Goal: Task Accomplishment & Management: Manage account settings

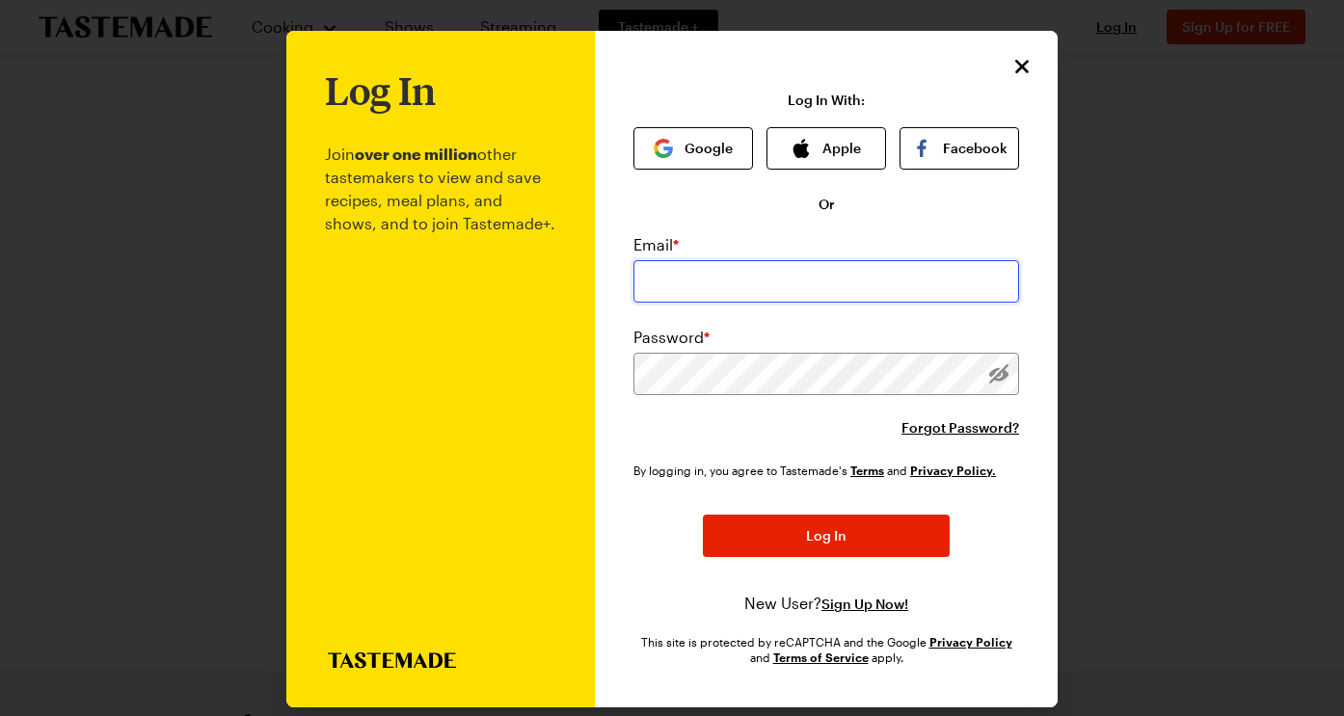
click at [703, 274] on input "email" at bounding box center [826, 281] width 386 height 42
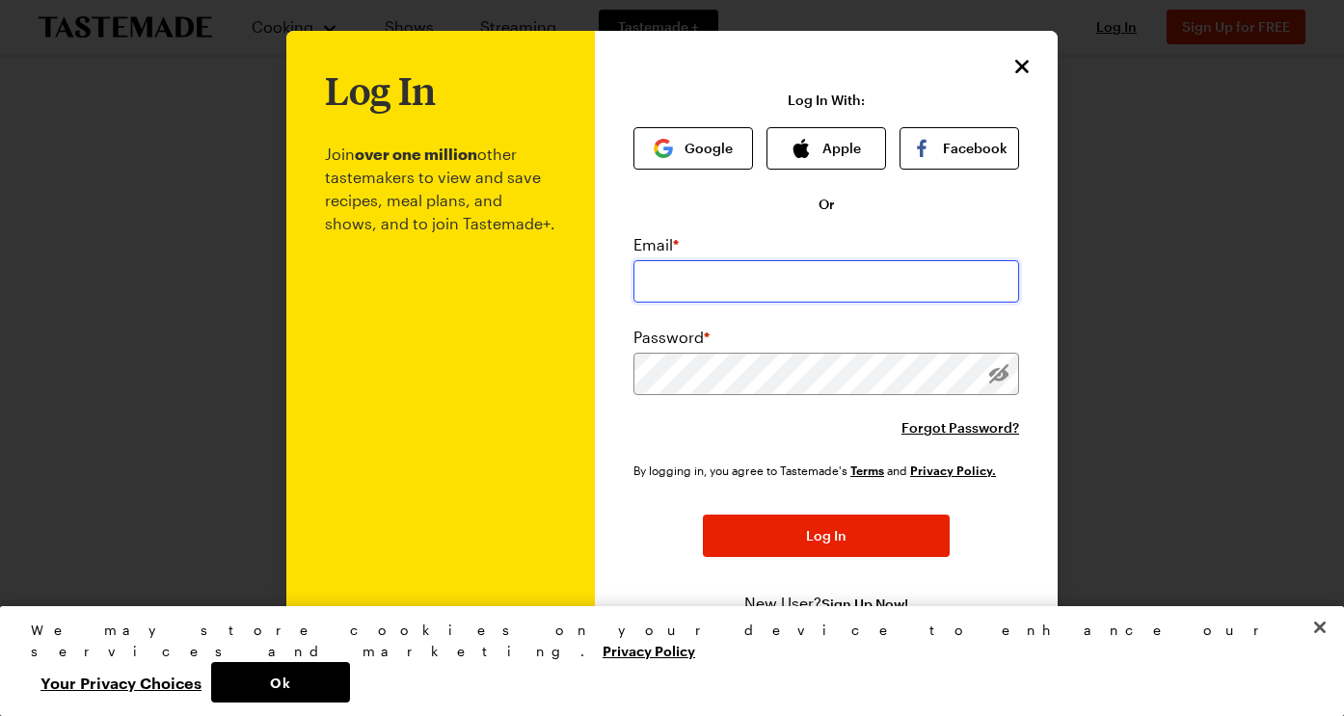
type input "[EMAIL_ADDRESS][DOMAIN_NAME]"
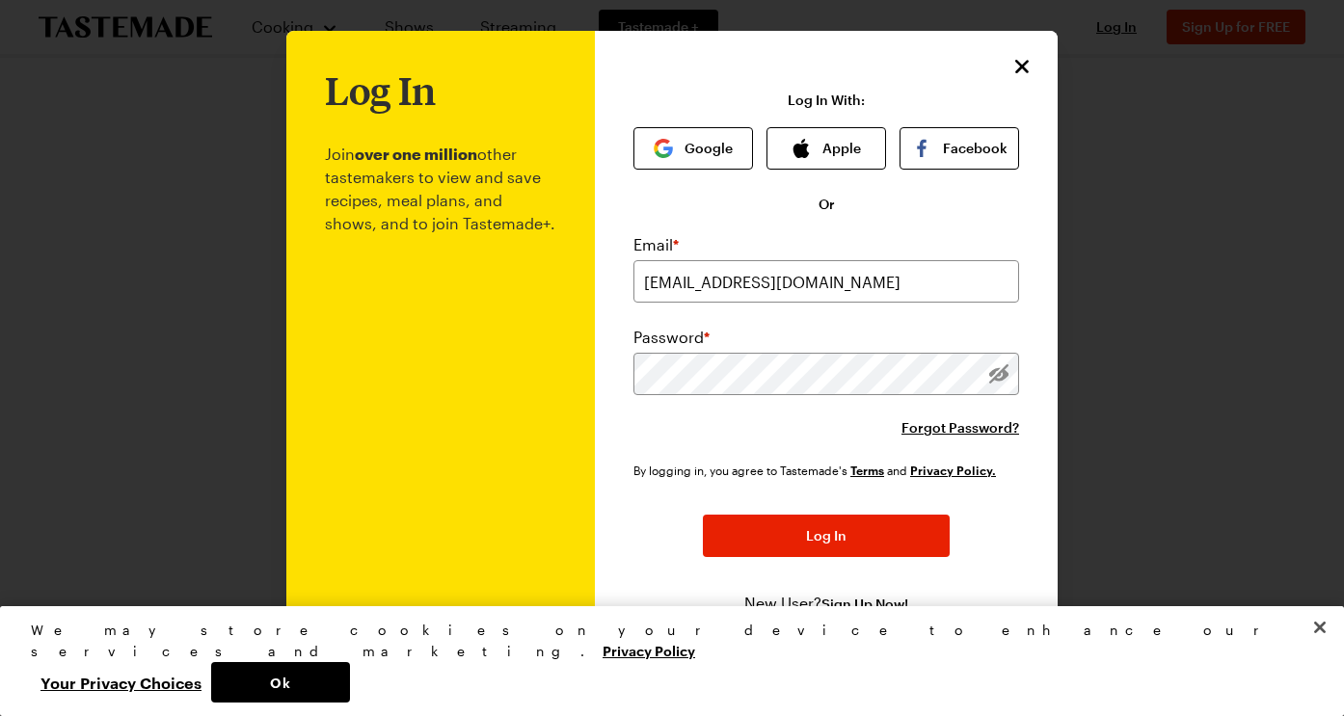
click at [779, 395] on div "Email * [EMAIL_ADDRESS][DOMAIN_NAME] Password * Forgot Password?" at bounding box center [826, 335] width 386 height 204
click at [976, 430] on span "Forgot Password?" at bounding box center [960, 427] width 118 height 19
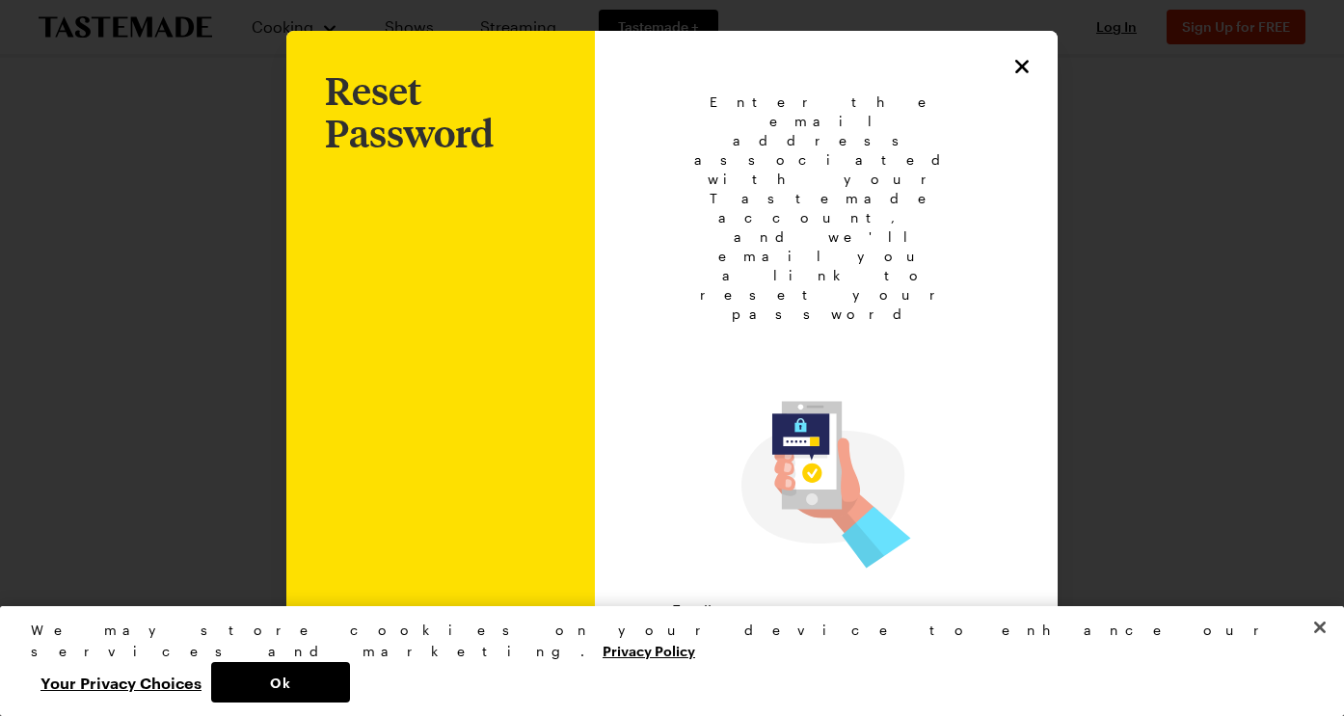
click at [804, 626] on input "email" at bounding box center [826, 647] width 308 height 42
type input "[EMAIL_ADDRESS][DOMAIN_NAME]"
click at [819, 700] on button "Submit" at bounding box center [826, 721] width 247 height 42
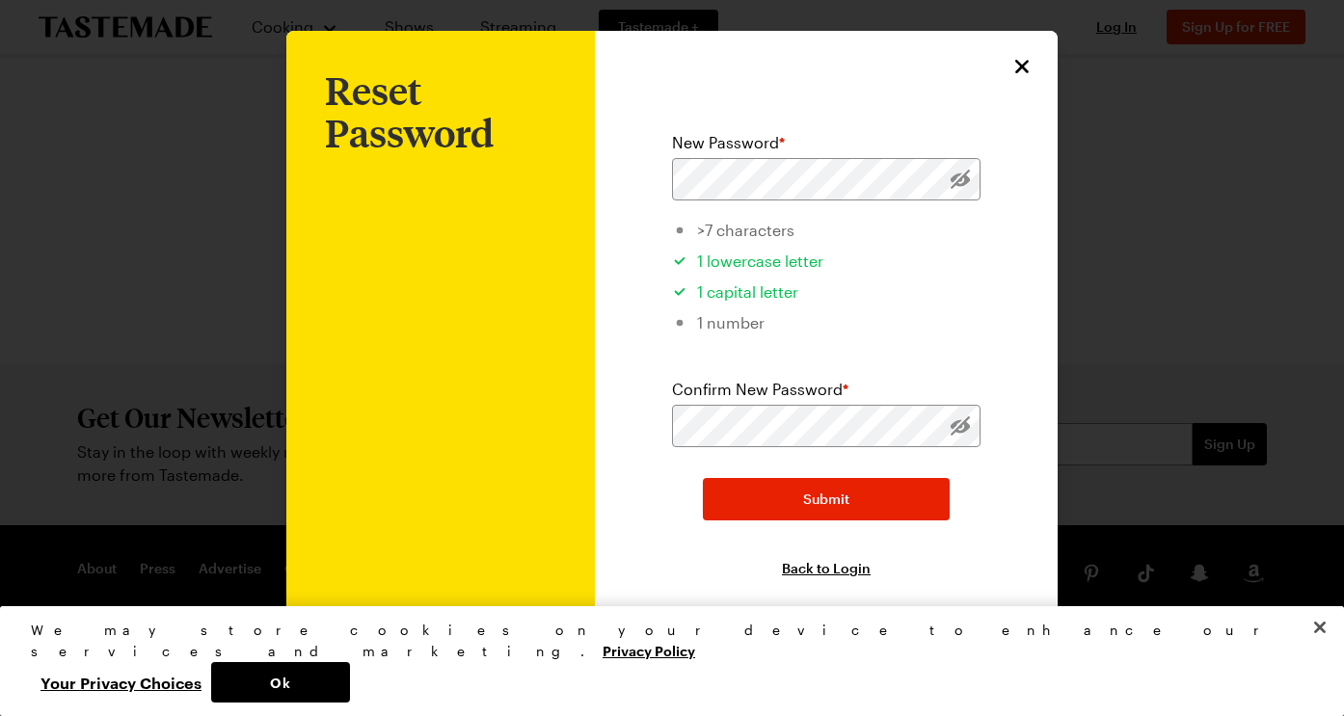
click at [958, 165] on div at bounding box center [960, 179] width 40 height 42
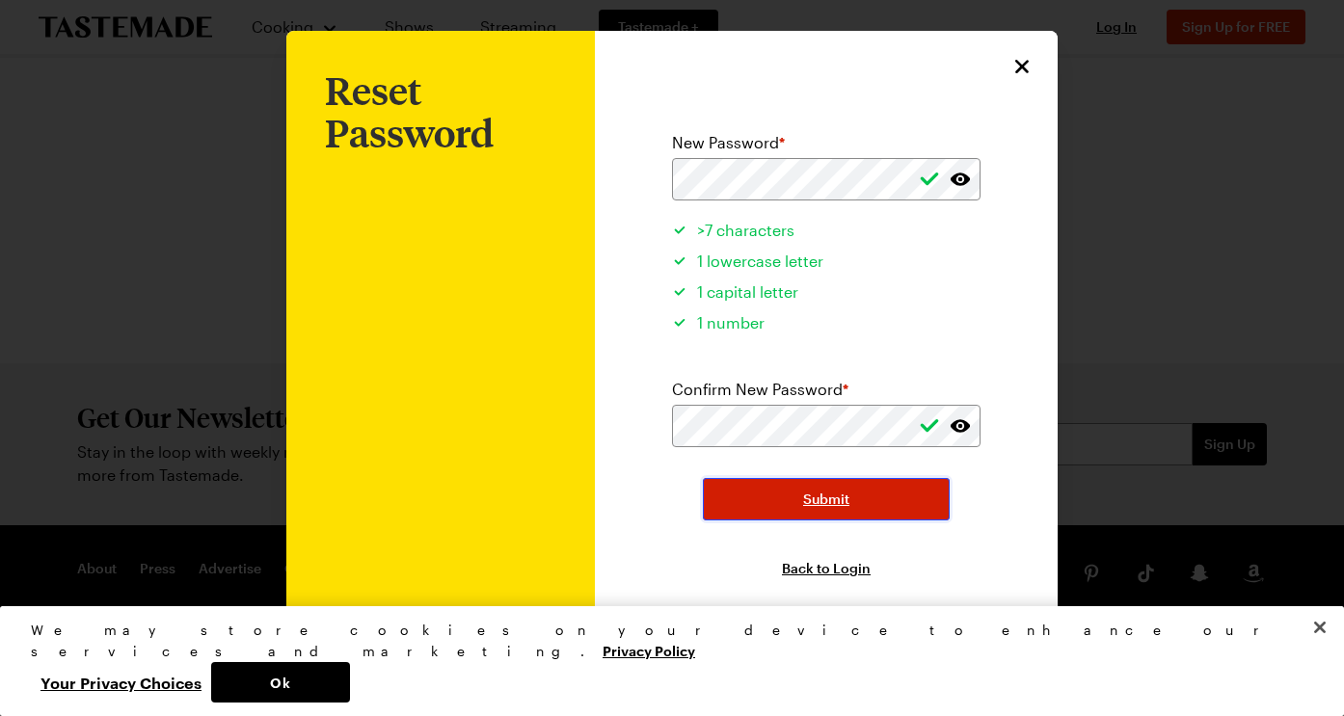
click at [861, 502] on button "Submit" at bounding box center [826, 499] width 247 height 42
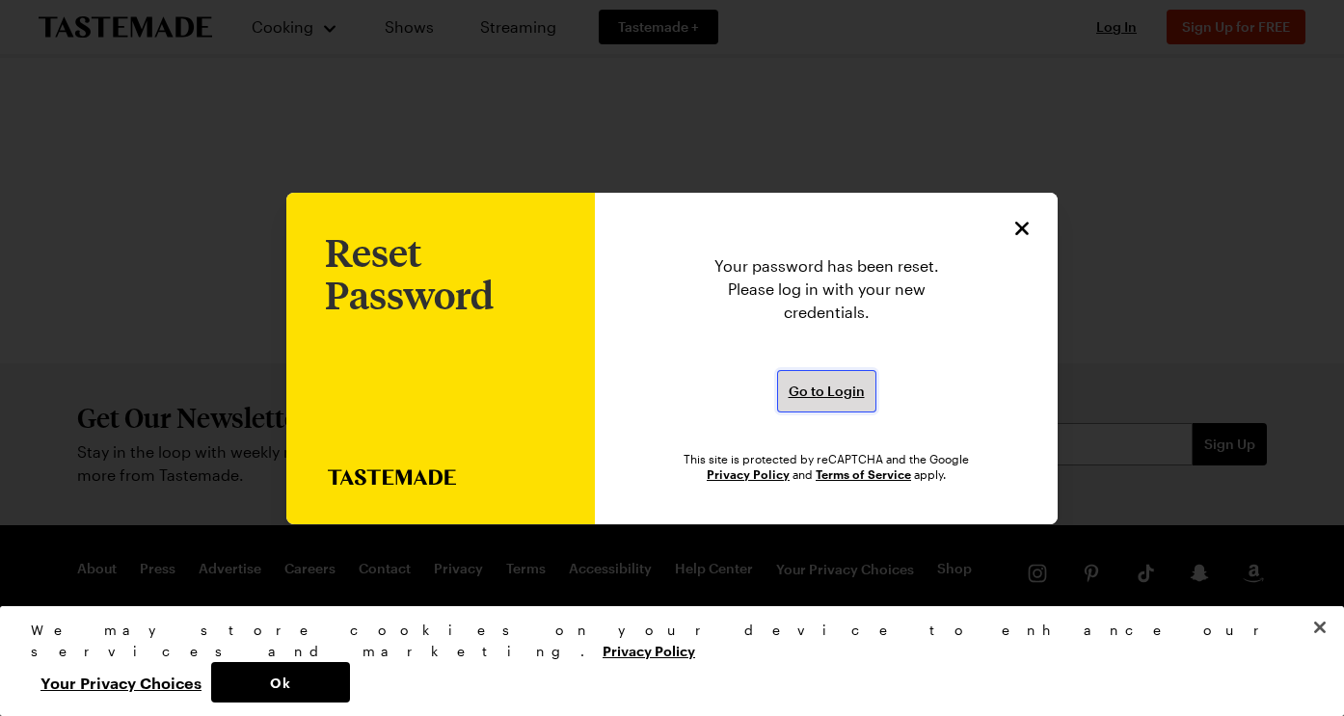
click at [839, 397] on span "Go to Login" at bounding box center [826, 391] width 76 height 19
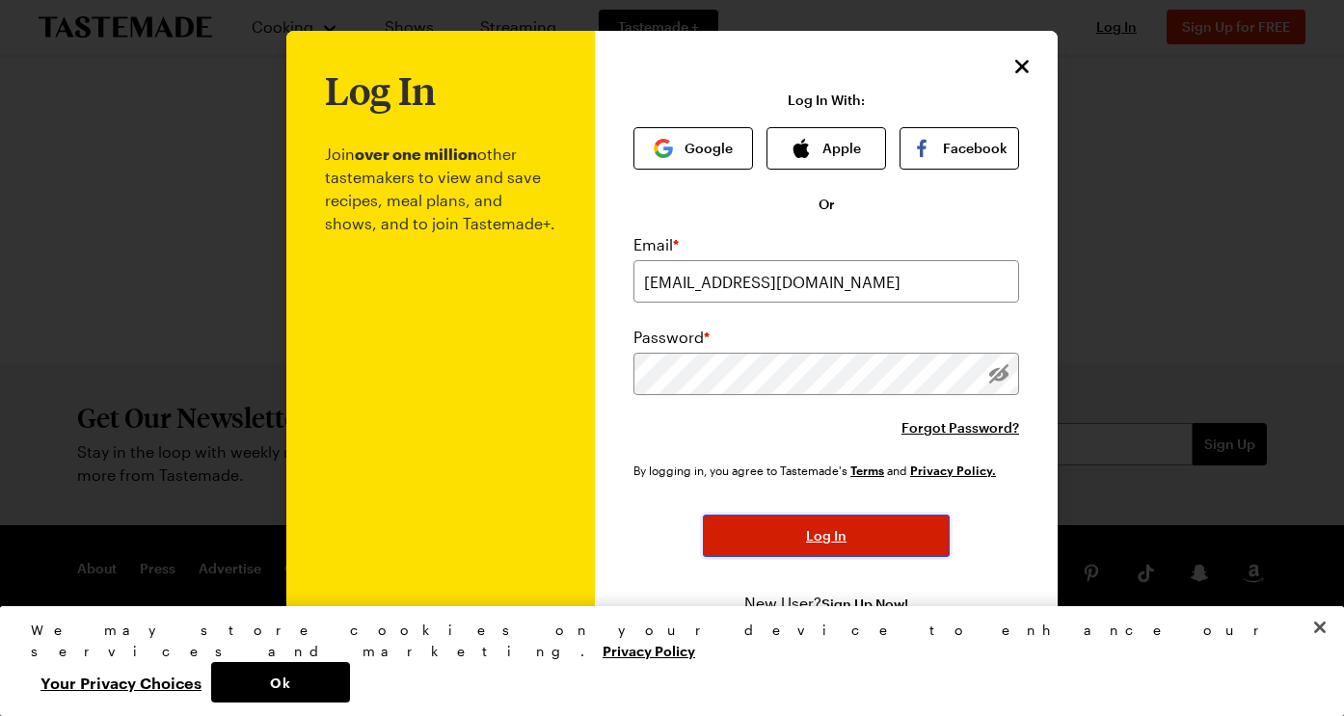
click at [816, 541] on span "Log In" at bounding box center [826, 535] width 40 height 19
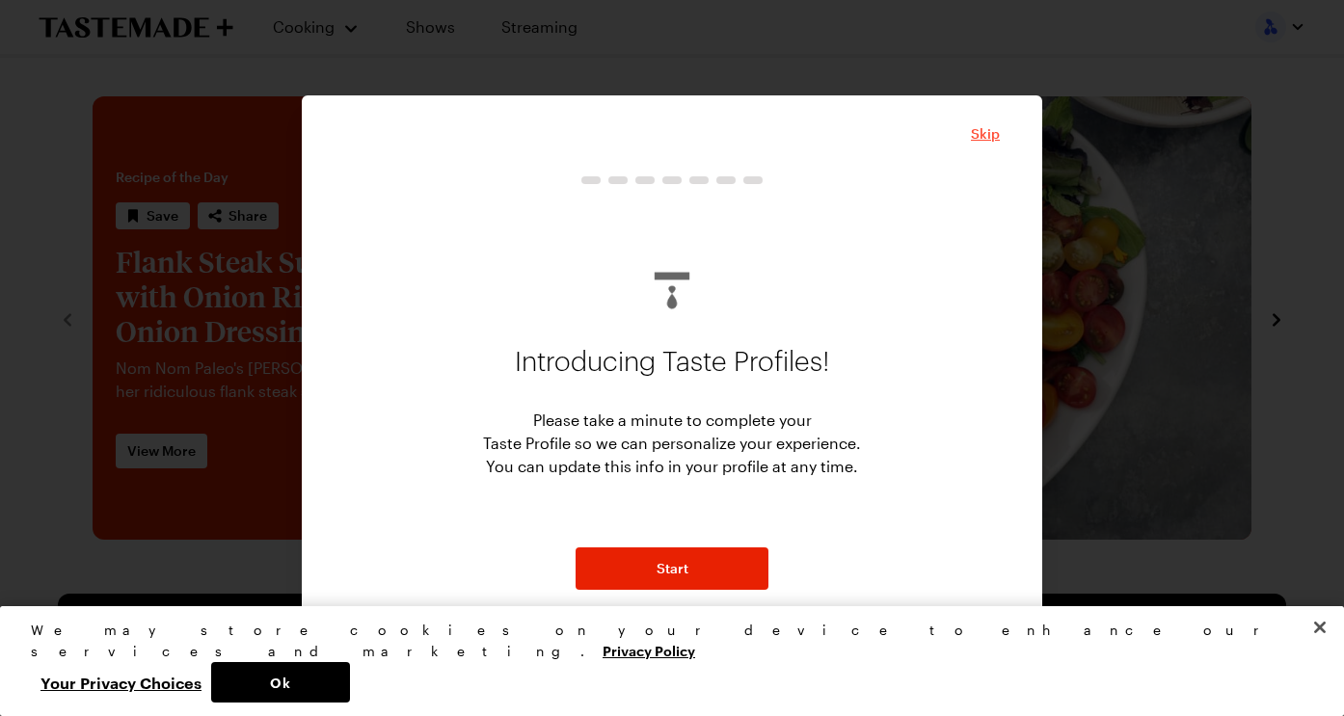
click at [984, 134] on span "Skip" at bounding box center [985, 133] width 29 height 19
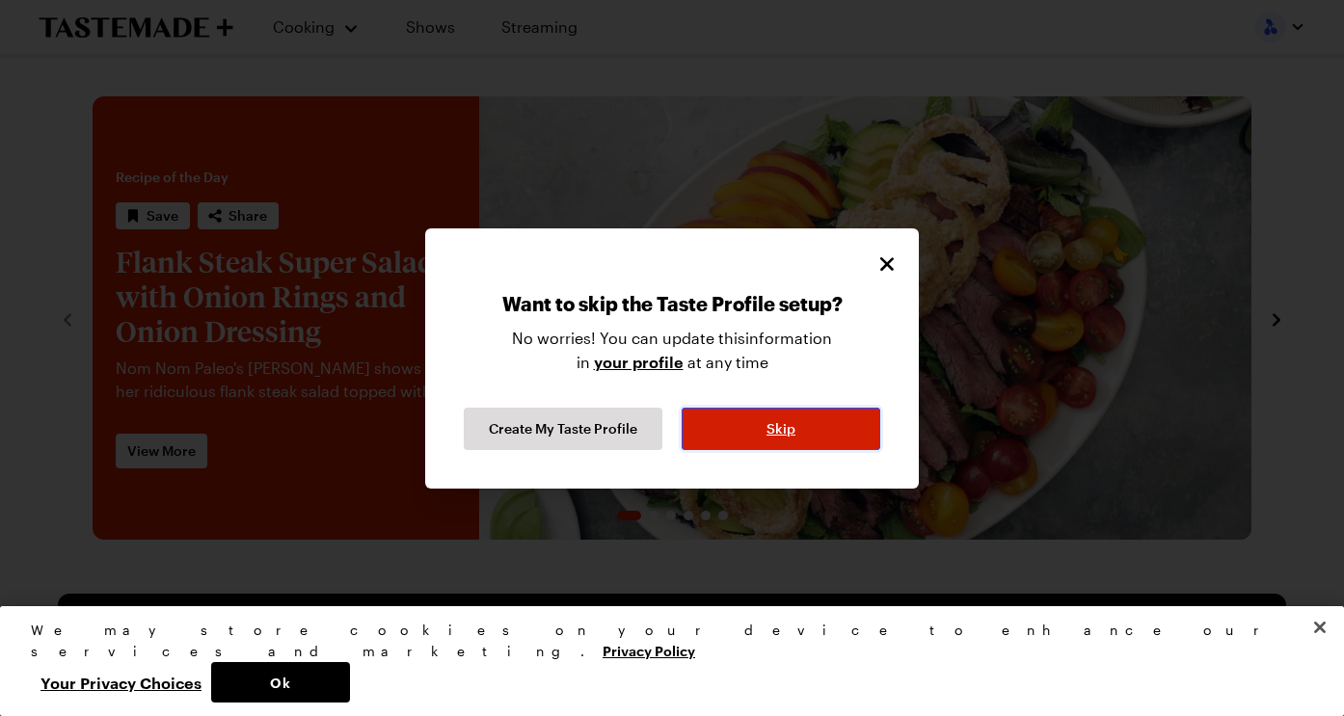
click at [776, 434] on span "Skip" at bounding box center [780, 428] width 29 height 19
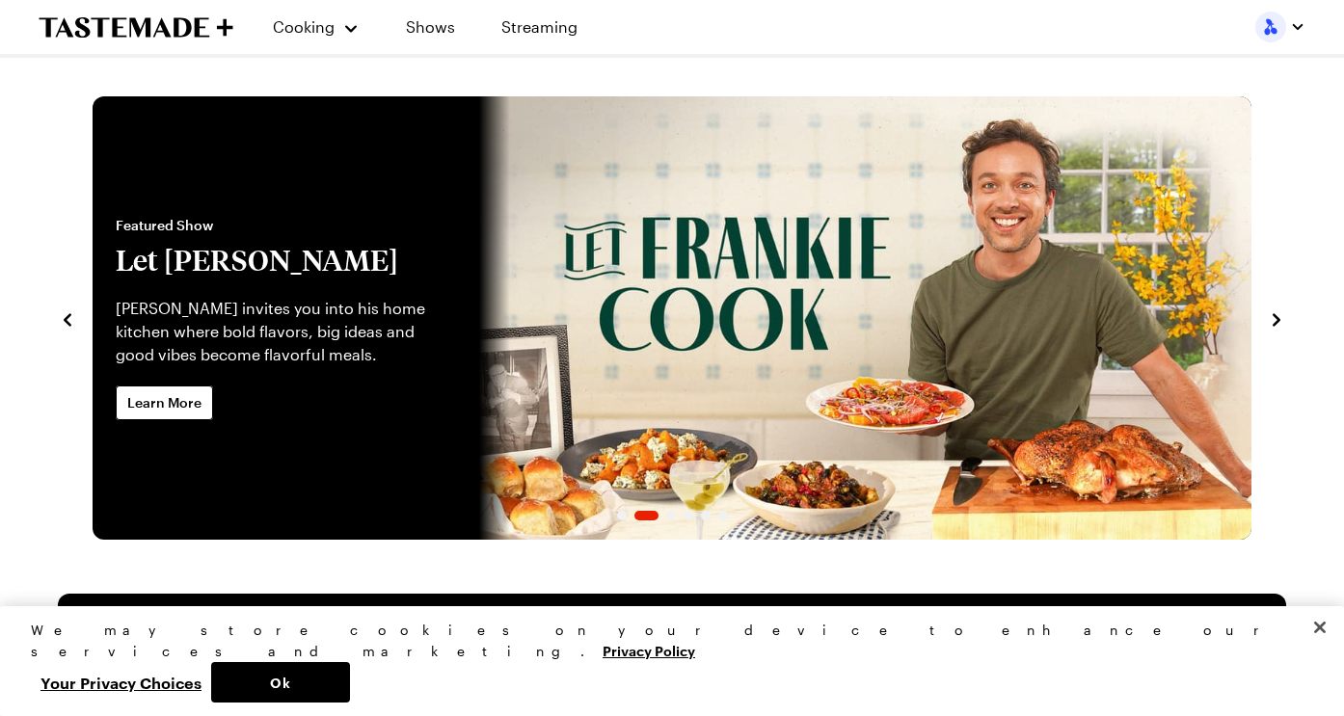
click at [1265, 26] on img "button" at bounding box center [1270, 27] width 31 height 31
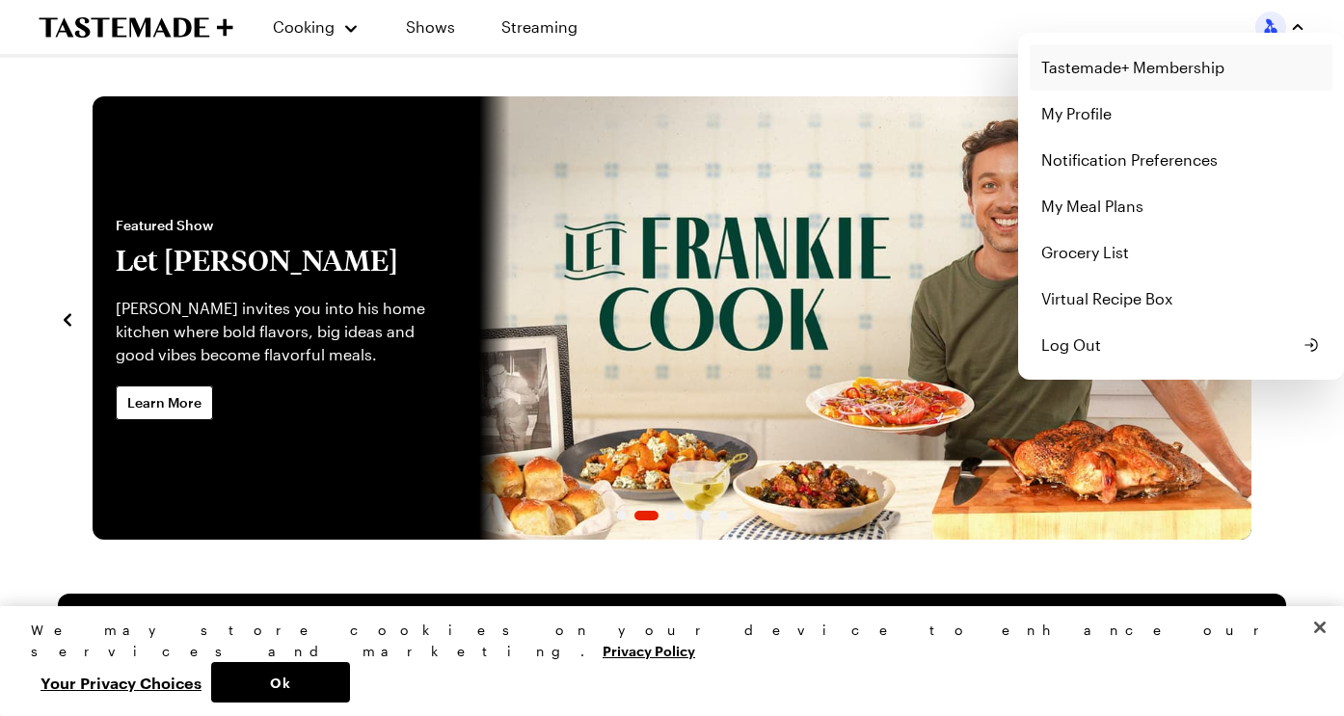
click at [1147, 68] on link "Tastemade+ Membership" at bounding box center [1180, 67] width 303 height 46
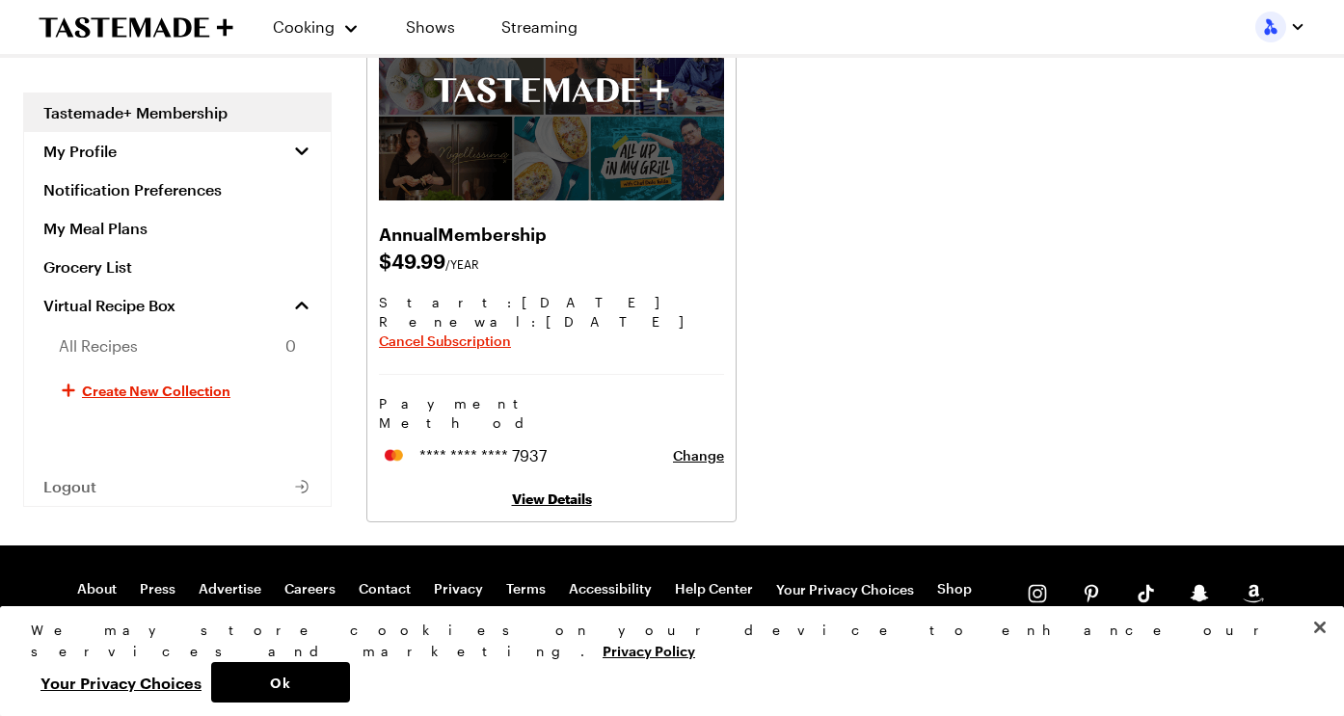
scroll to position [179, 0]
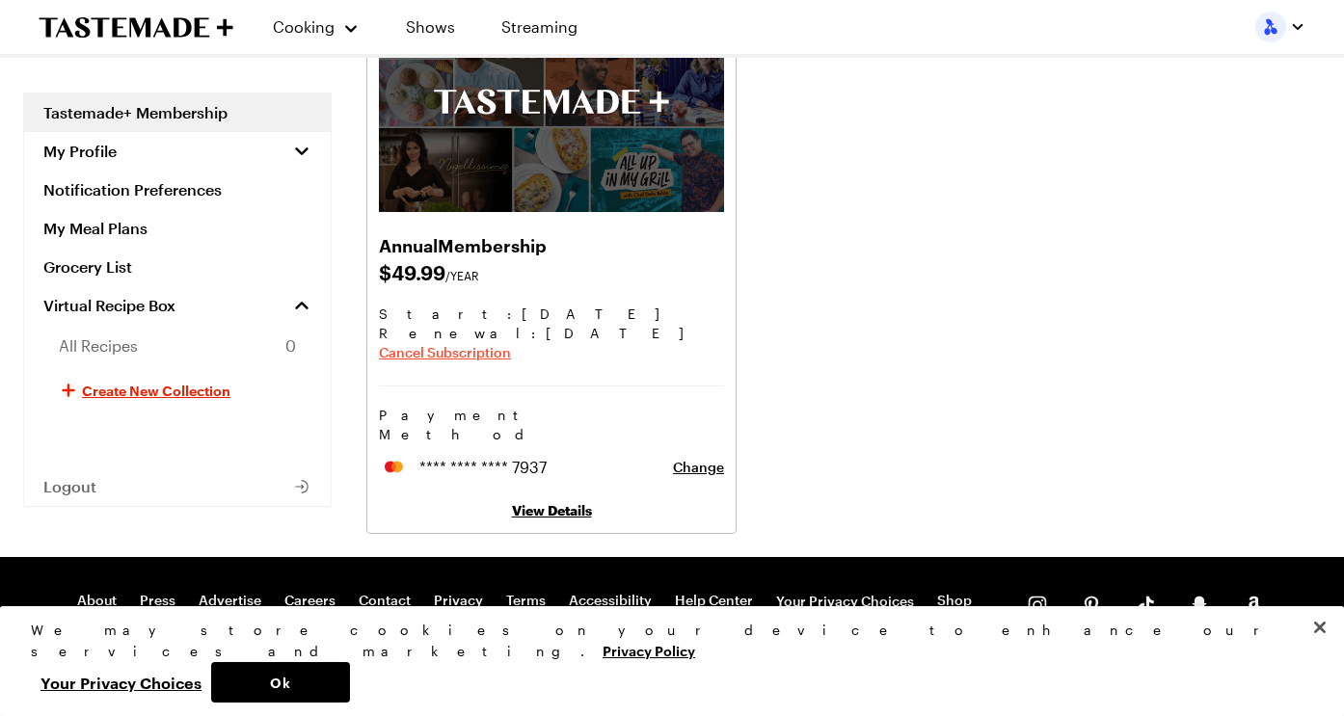
click at [442, 349] on span "Cancel Subscription" at bounding box center [445, 352] width 132 height 19
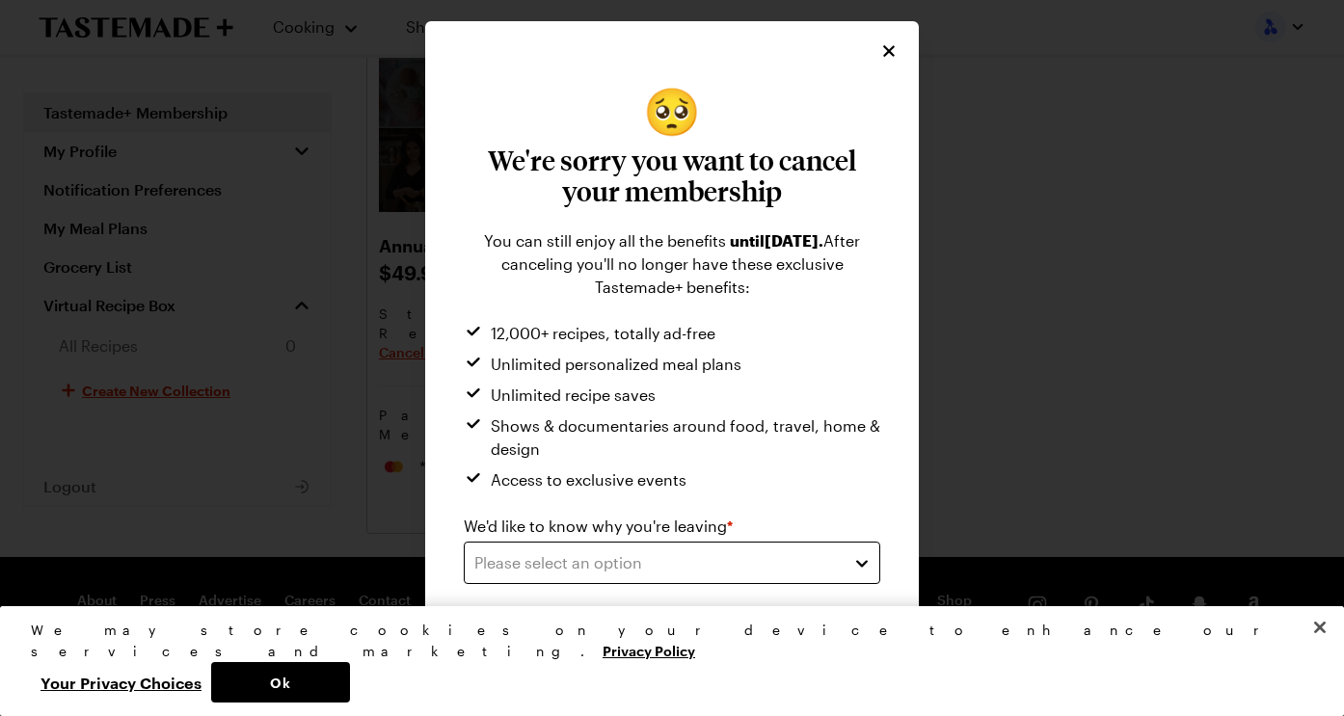
click at [844, 554] on button "Please select an option" at bounding box center [672, 563] width 416 height 42
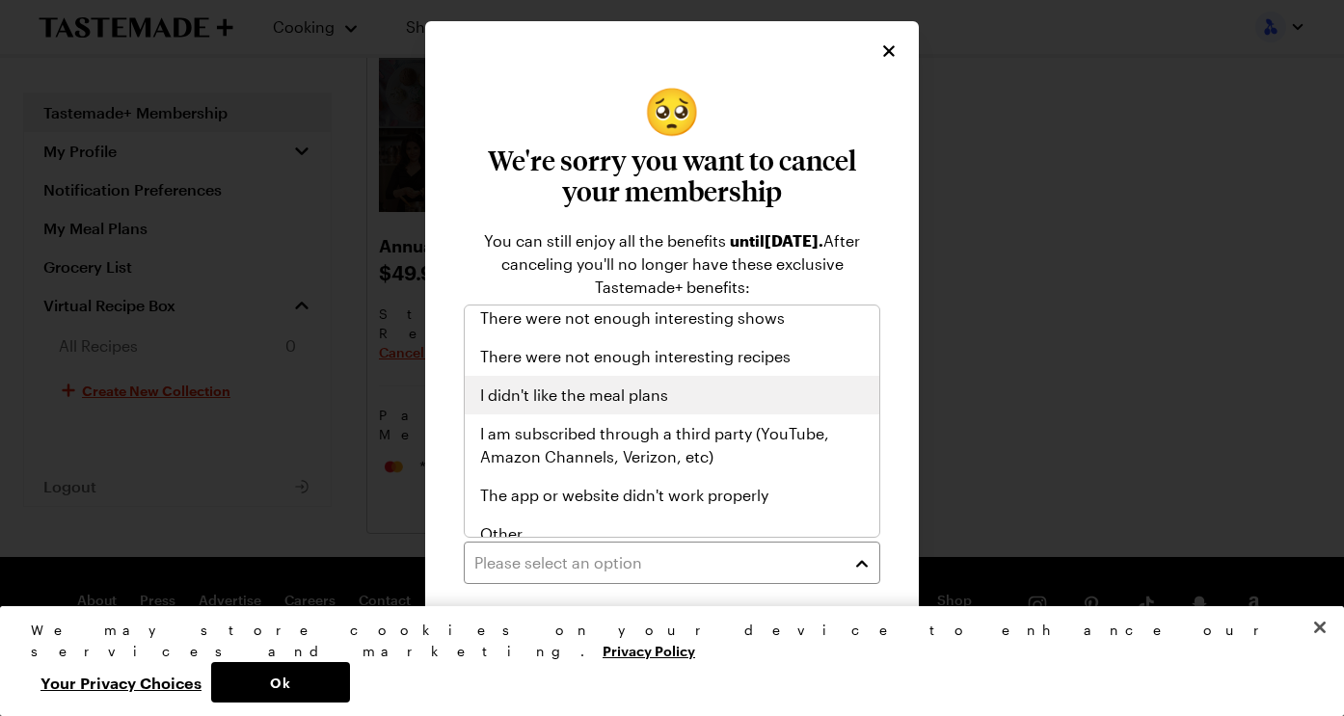
scroll to position [224, 0]
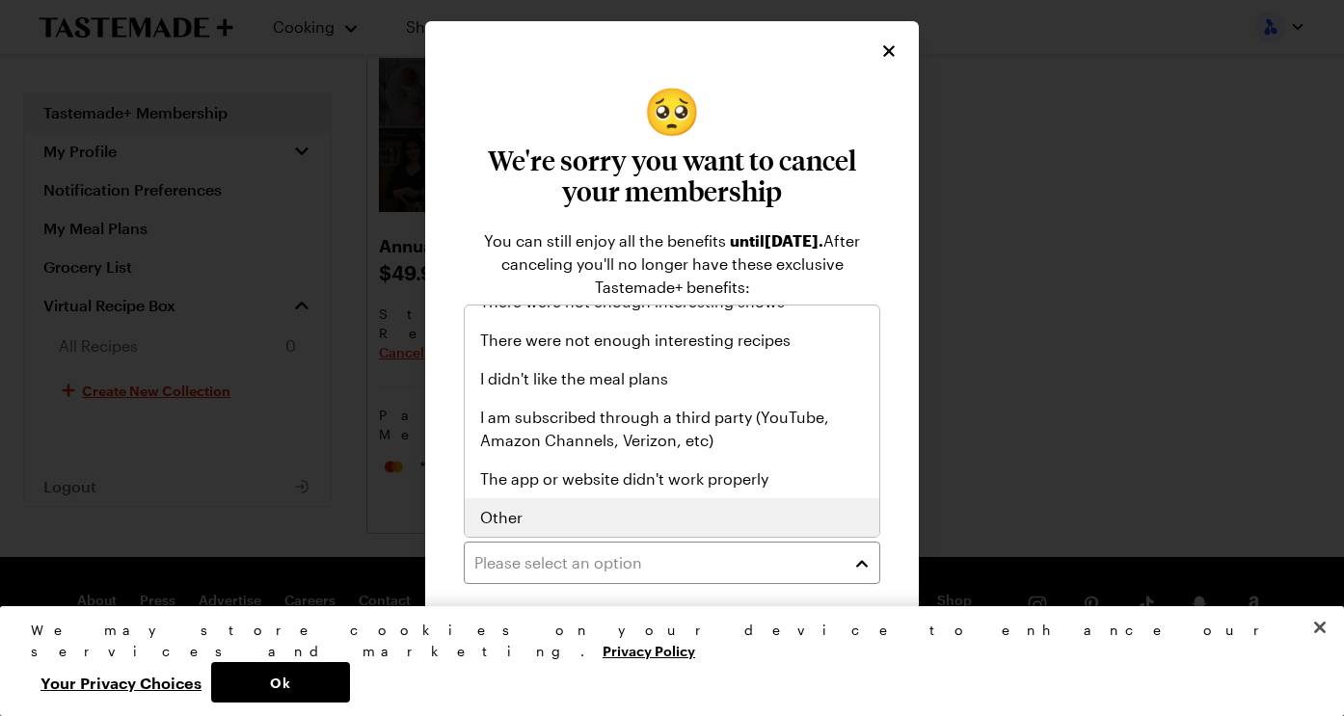
click at [601, 515] on div "Other" at bounding box center [672, 517] width 384 height 23
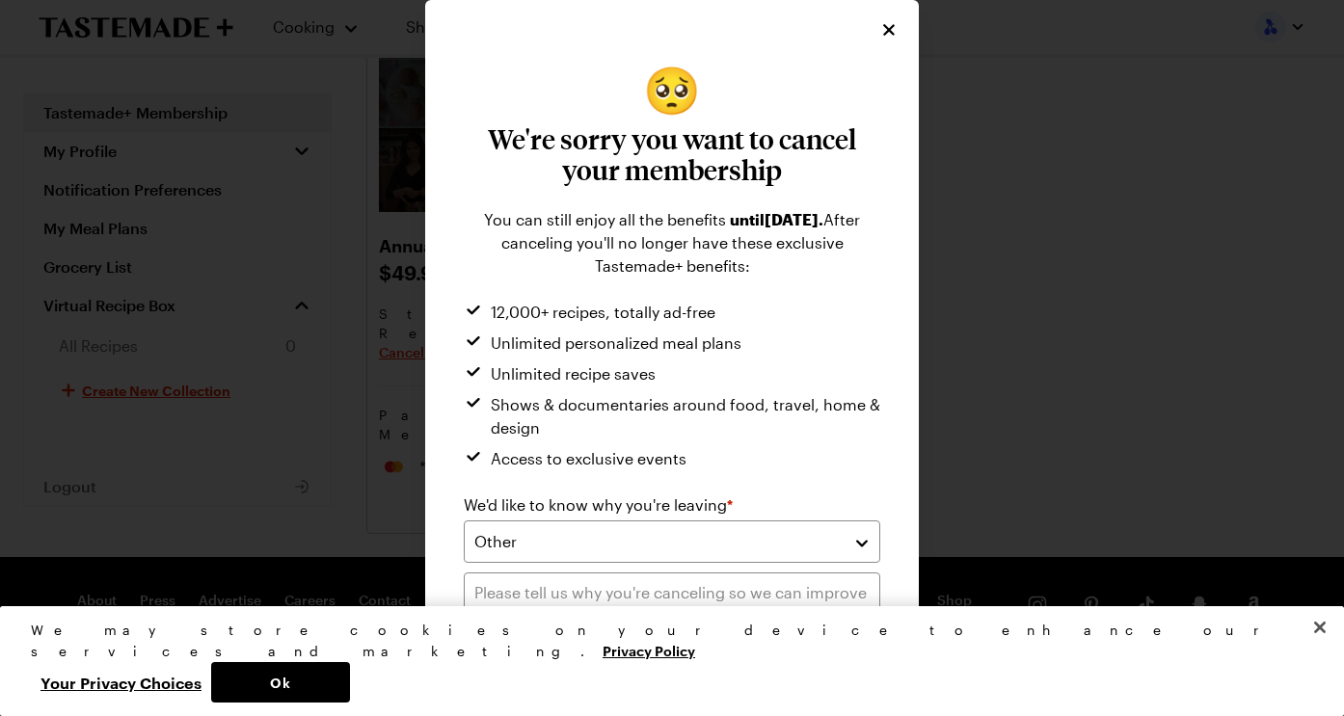
scroll to position [124, 0]
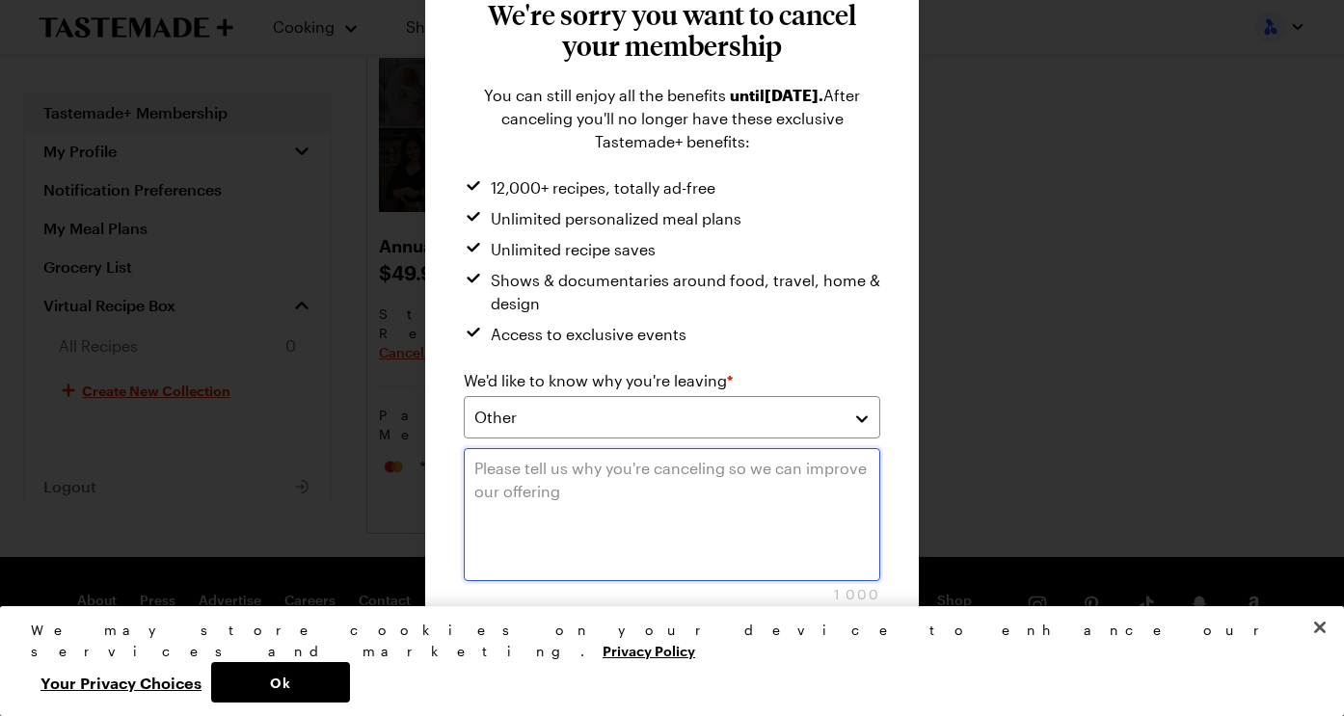
click at [724, 470] on textarea at bounding box center [672, 514] width 416 height 133
type textarea "Didn't use it at all"
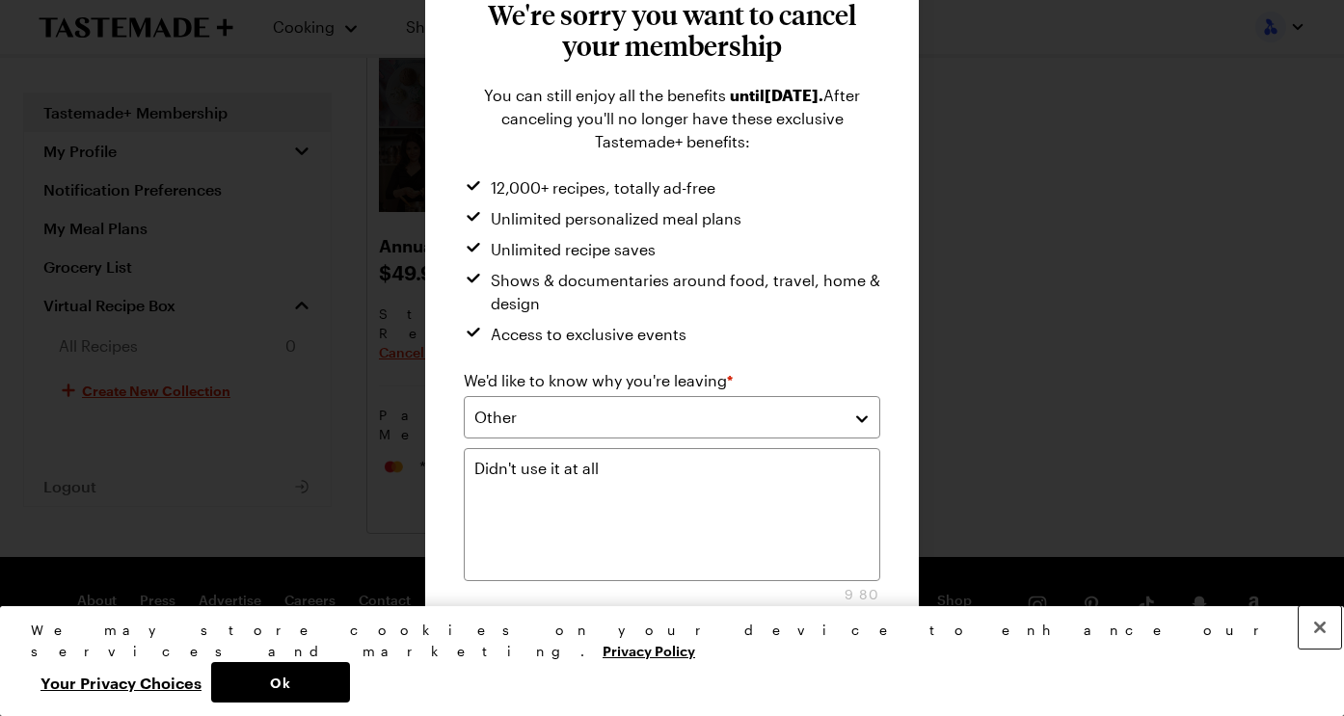
click at [1322, 649] on button "Close" at bounding box center [1319, 627] width 42 height 42
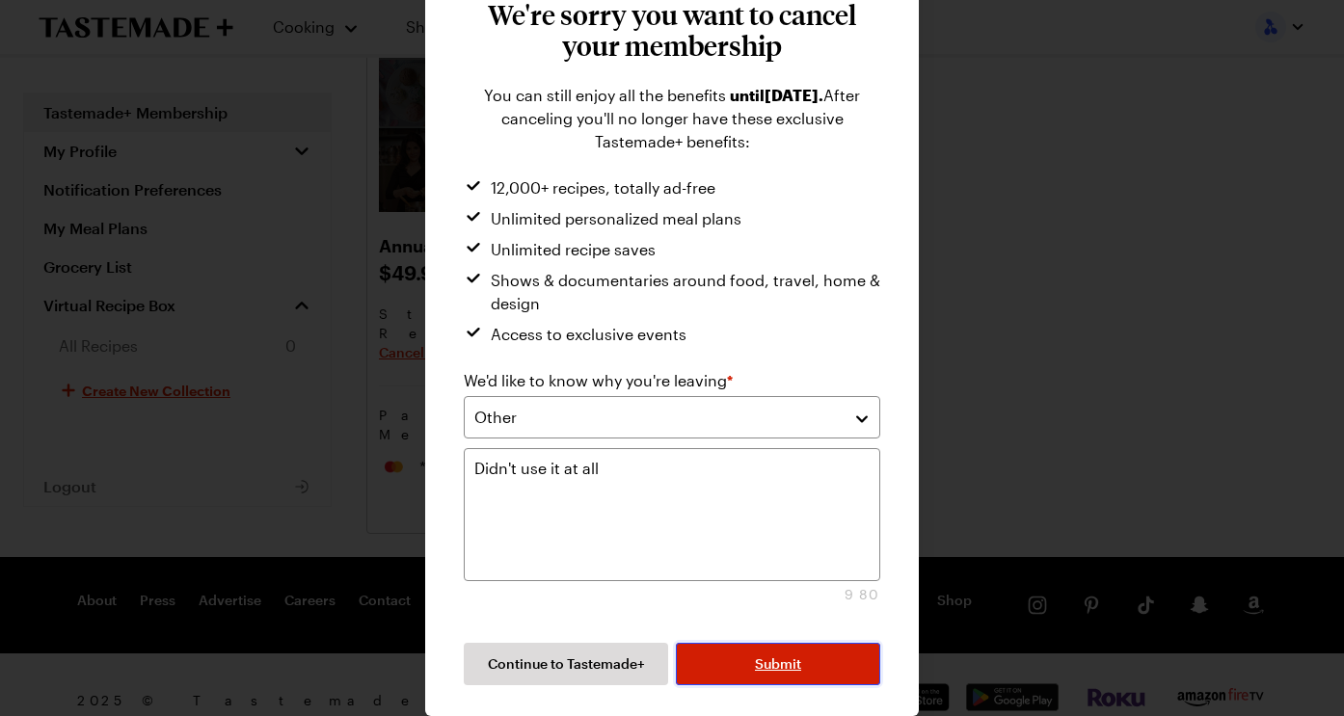
click at [762, 665] on span "Submit" at bounding box center [778, 663] width 46 height 19
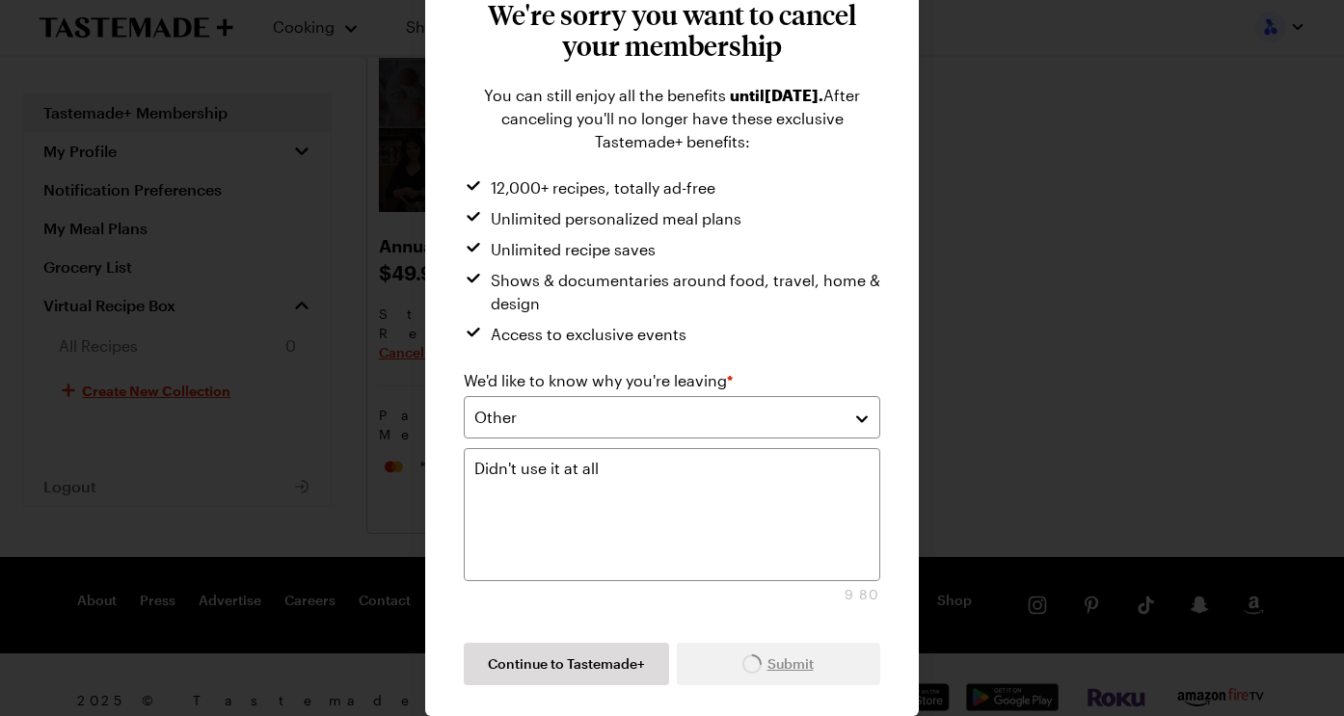
scroll to position [0, 0]
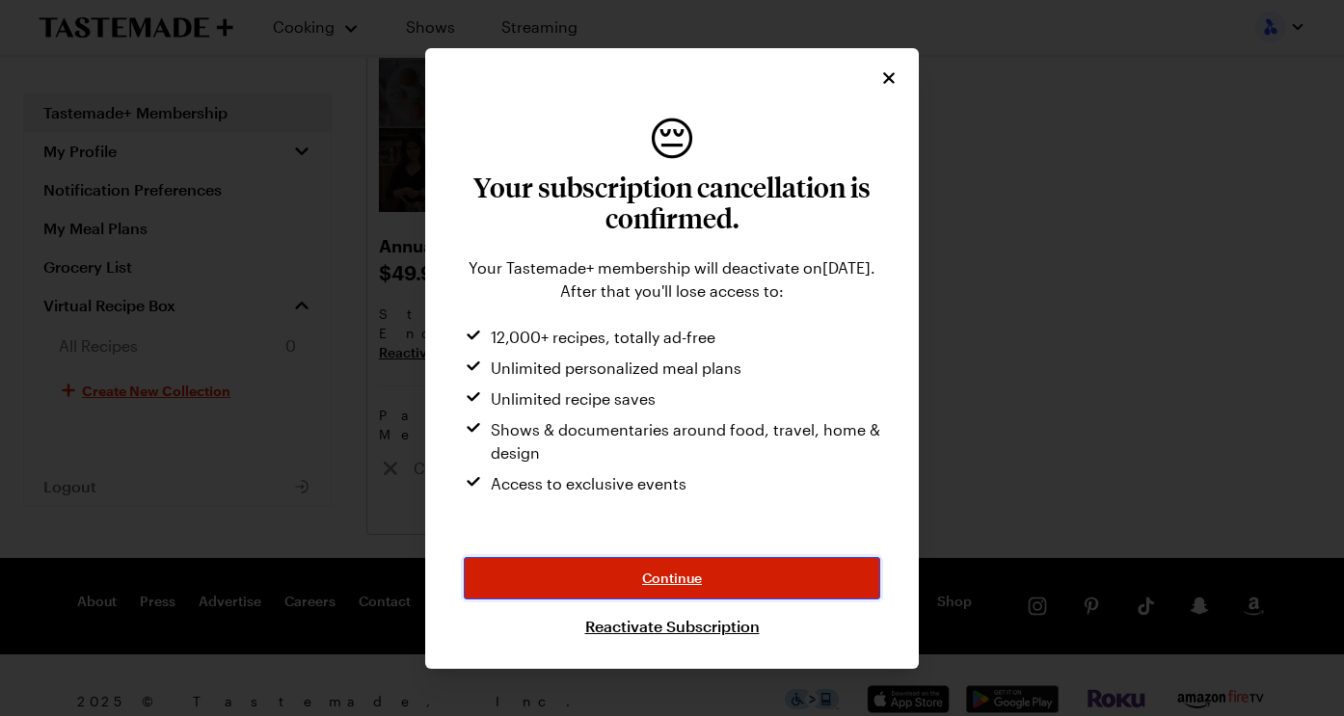
click at [660, 580] on span "Continue" at bounding box center [672, 578] width 60 height 19
